Goal: Task Accomplishment & Management: Use online tool/utility

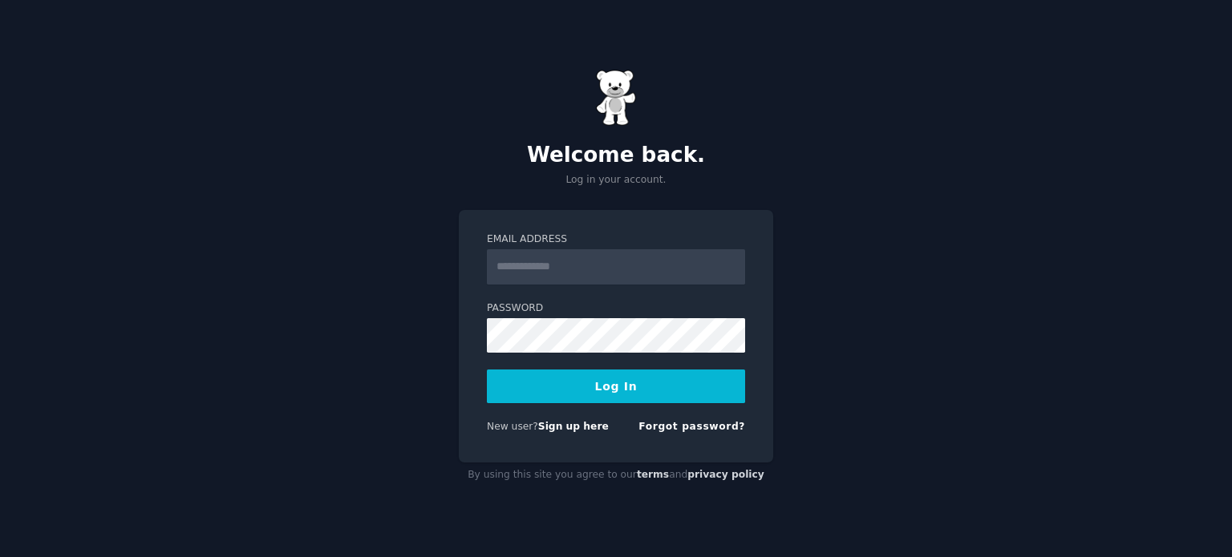
click at [601, 382] on button "Log In" at bounding box center [616, 387] width 258 height 34
click at [592, 391] on button "Log In" at bounding box center [616, 387] width 258 height 34
click at [529, 255] on input "Email Address" at bounding box center [616, 266] width 258 height 35
click at [556, 275] on input "Email Address" at bounding box center [616, 266] width 258 height 35
type input "**********"
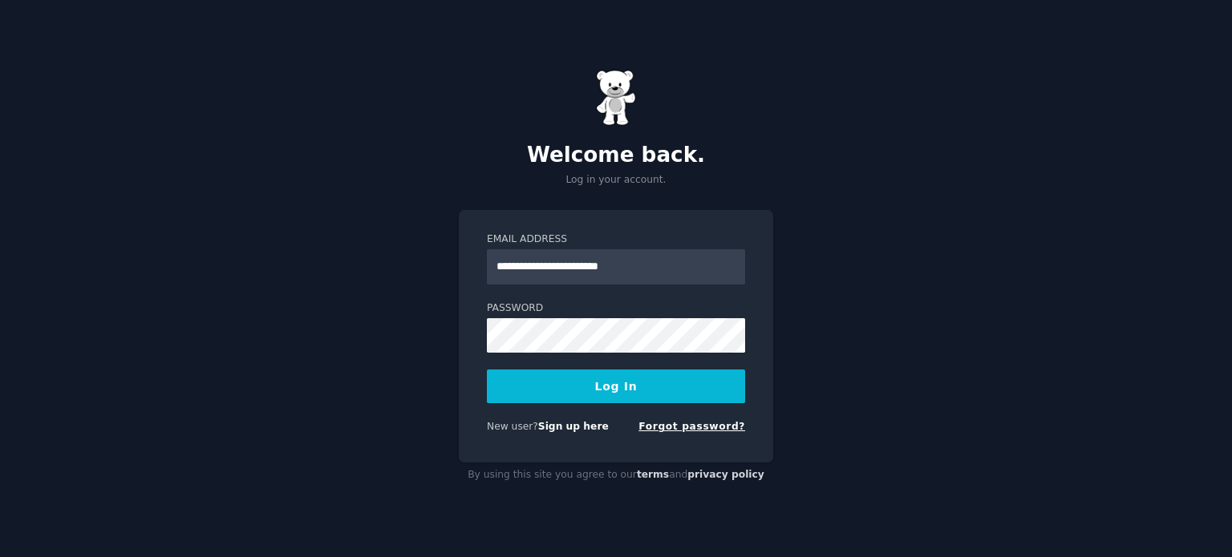
click at [694, 423] on link "Forgot password?" at bounding box center [691, 426] width 107 height 11
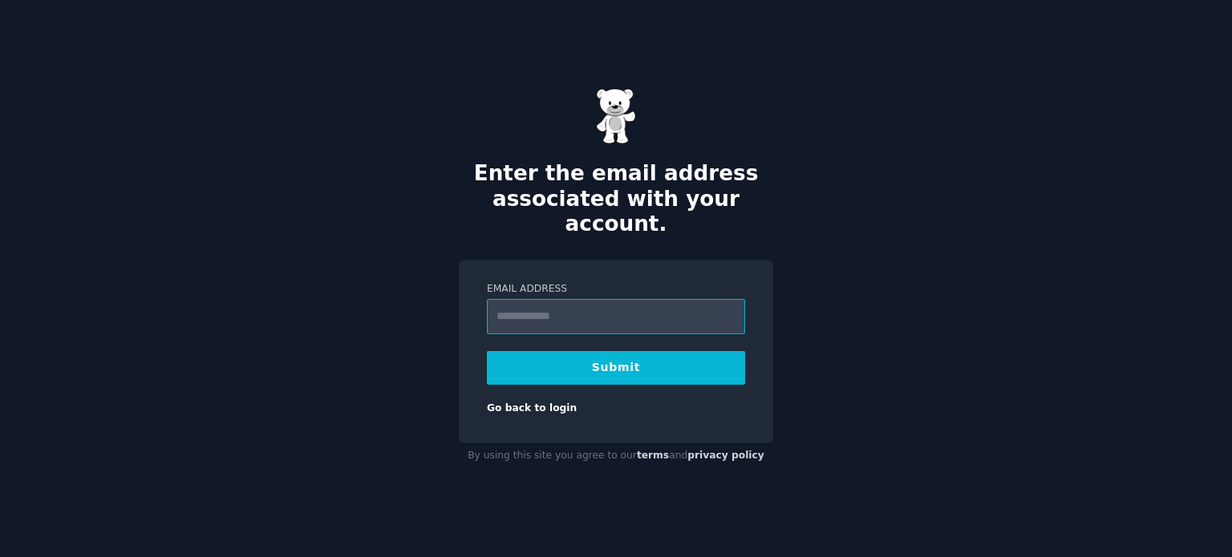
click at [641, 305] on input "Email Address" at bounding box center [616, 316] width 258 height 35
type input "**********"
click at [574, 358] on button "Submit" at bounding box center [616, 368] width 258 height 34
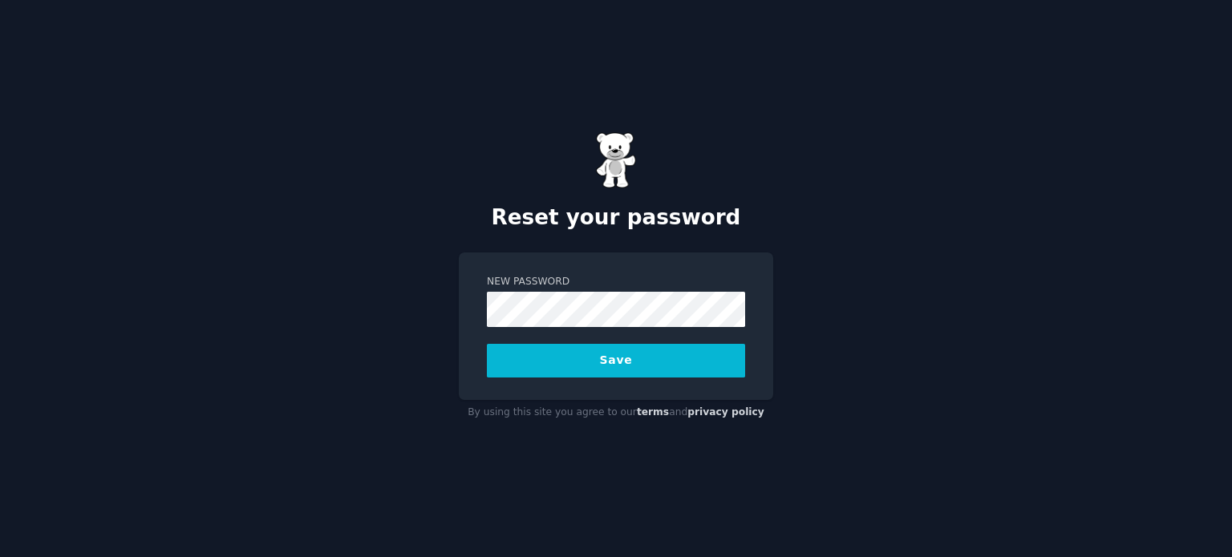
click at [487, 344] on button "Save" at bounding box center [616, 361] width 258 height 34
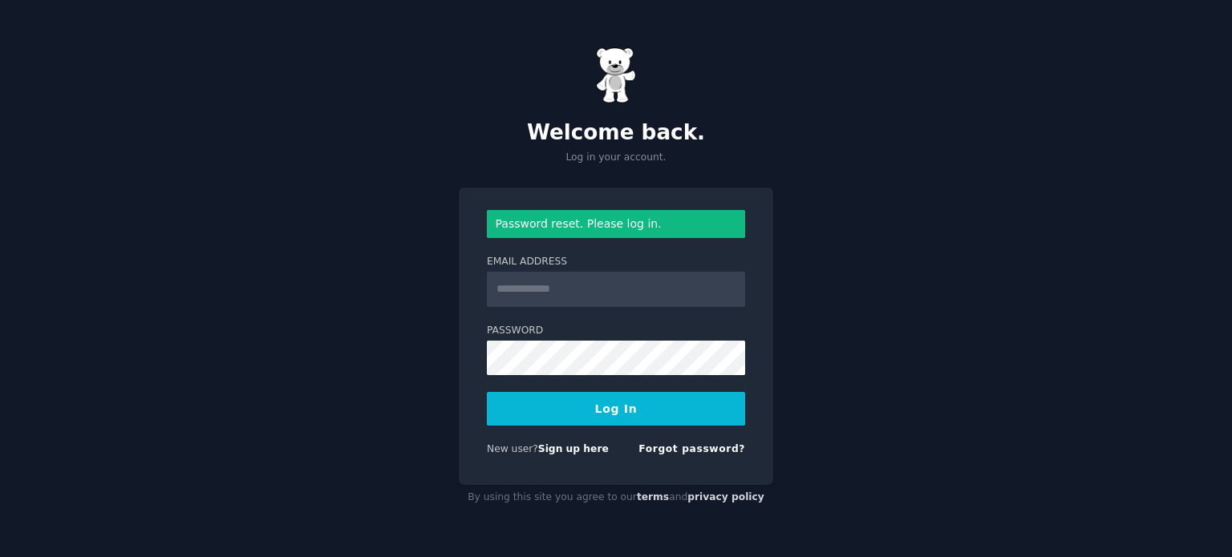
click at [594, 294] on input "Email Address" at bounding box center [616, 289] width 258 height 35
type input "**********"
click at [487, 392] on button "Log In" at bounding box center [616, 409] width 258 height 34
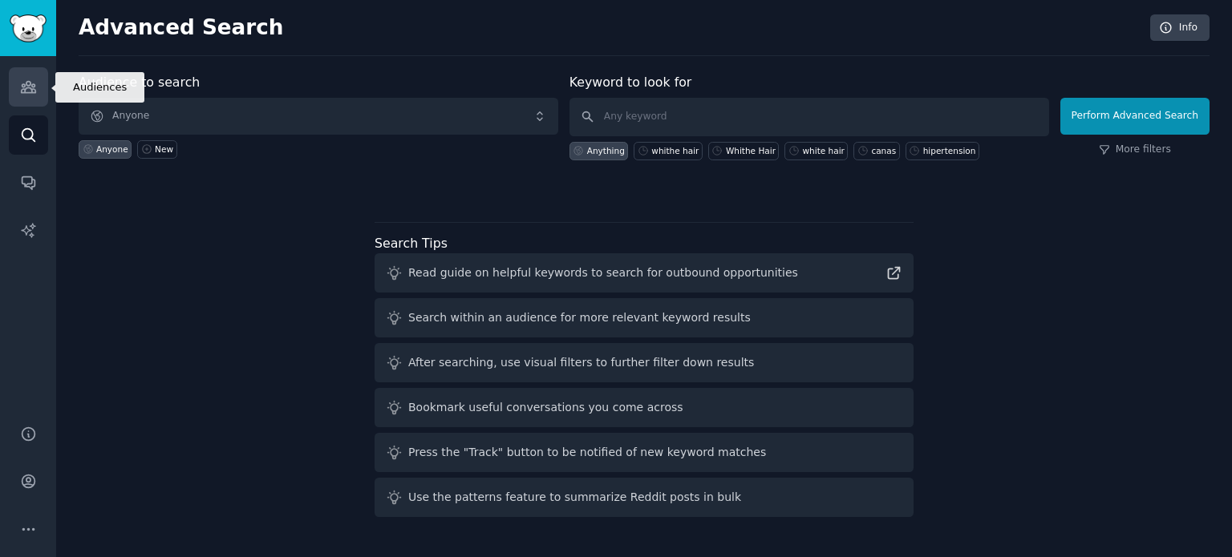
click at [28, 79] on icon "Sidebar" at bounding box center [28, 87] width 17 height 17
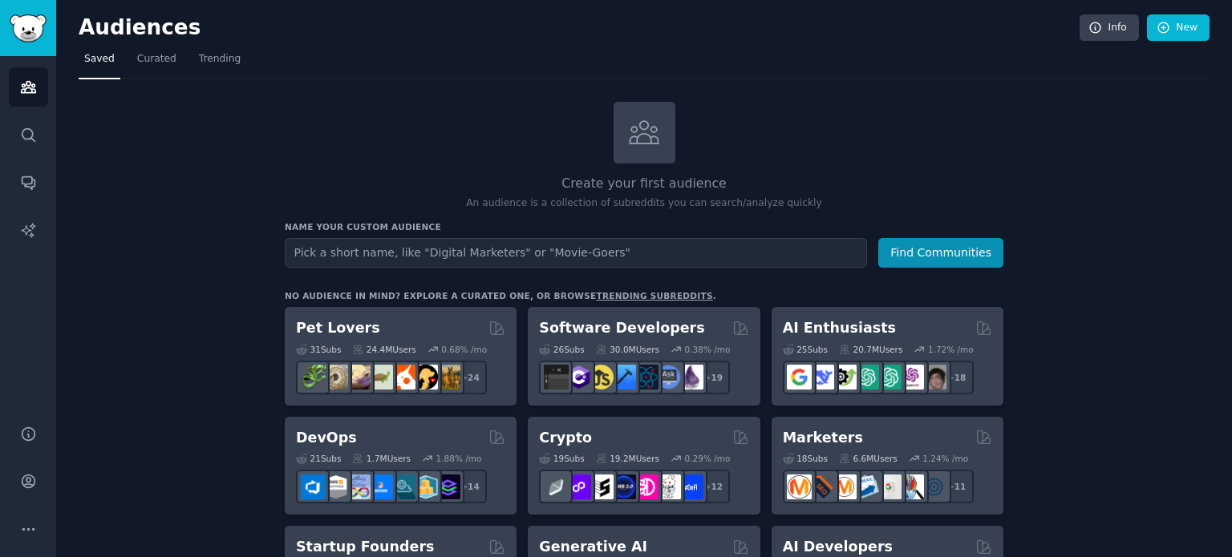
click at [395, 246] on input "text" at bounding box center [576, 253] width 582 height 30
type input "herbicides"
click at [878, 238] on button "Find Communities" at bounding box center [940, 253] width 125 height 30
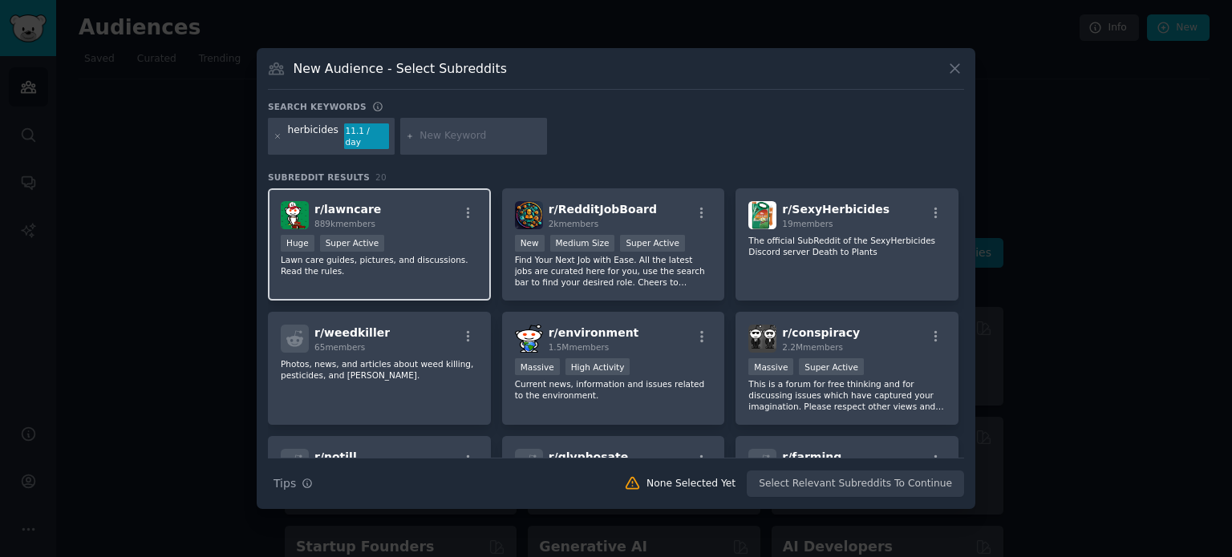
click at [437, 217] on div "r/ lawncare 889k members" at bounding box center [379, 215] width 197 height 28
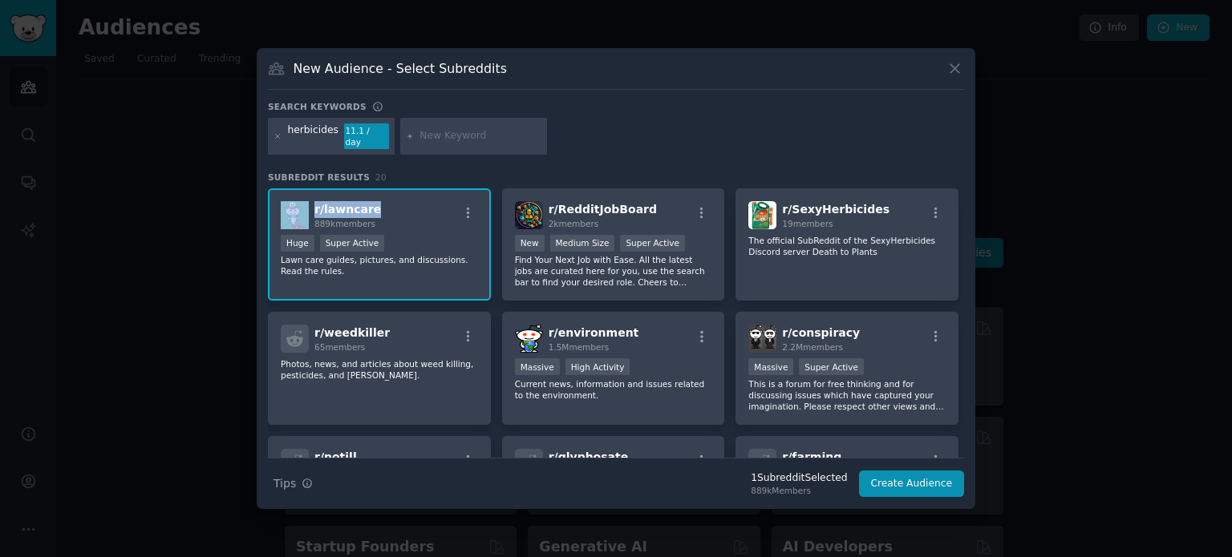
copy div "r/ lawncare"
drag, startPoint x: 405, startPoint y: 198, endPoint x: 309, endPoint y: 198, distance: 96.2
click at [309, 201] on div "r/ lawncare 889k members" at bounding box center [379, 215] width 197 height 28
